Goal: Information Seeking & Learning: Learn about a topic

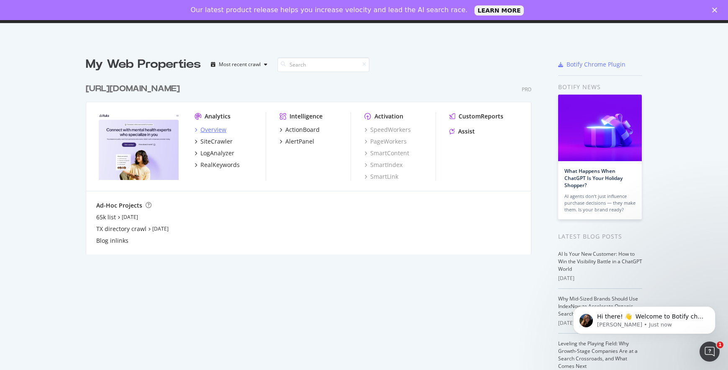
click at [204, 129] on div "Overview" at bounding box center [213, 130] width 26 height 8
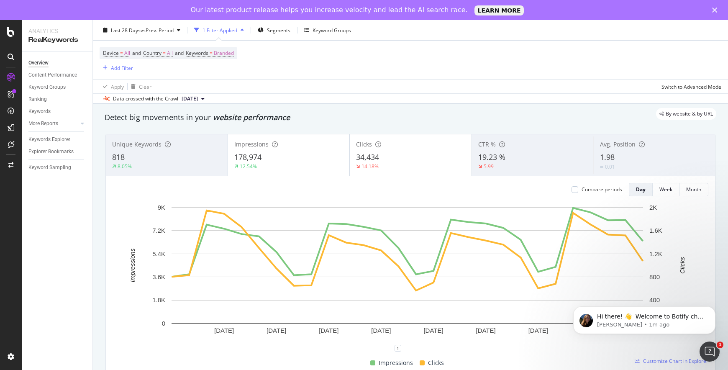
scroll to position [31, 0]
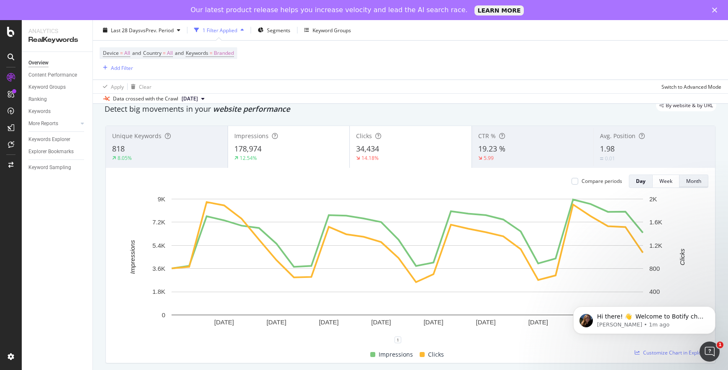
click at [686, 181] on div "Month" at bounding box center [693, 180] width 15 height 7
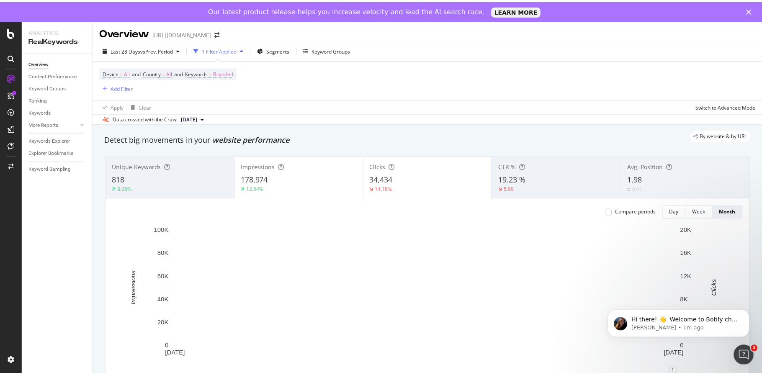
scroll to position [0, 0]
